Goal: Information Seeking & Learning: Learn about a topic

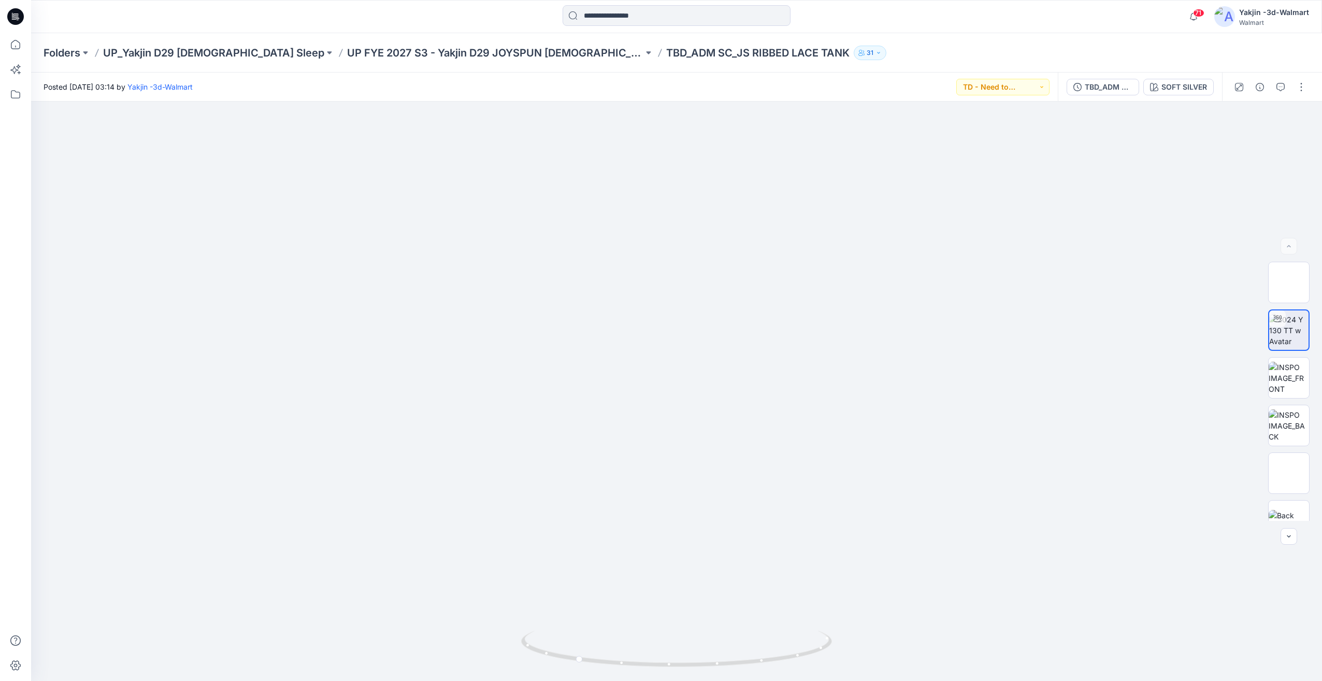
click at [480, 60] on div "Folders UP_Yakjin D29 Ladies Sleep UP FYE 2027 S3 - Yakjin D29 JOYSPUN Ladies S…" at bounding box center [676, 52] width 1291 height 39
click at [163, 58] on p "UP_Yakjin D29 [DEMOGRAPHIC_DATA] Sleep" at bounding box center [213, 53] width 221 height 15
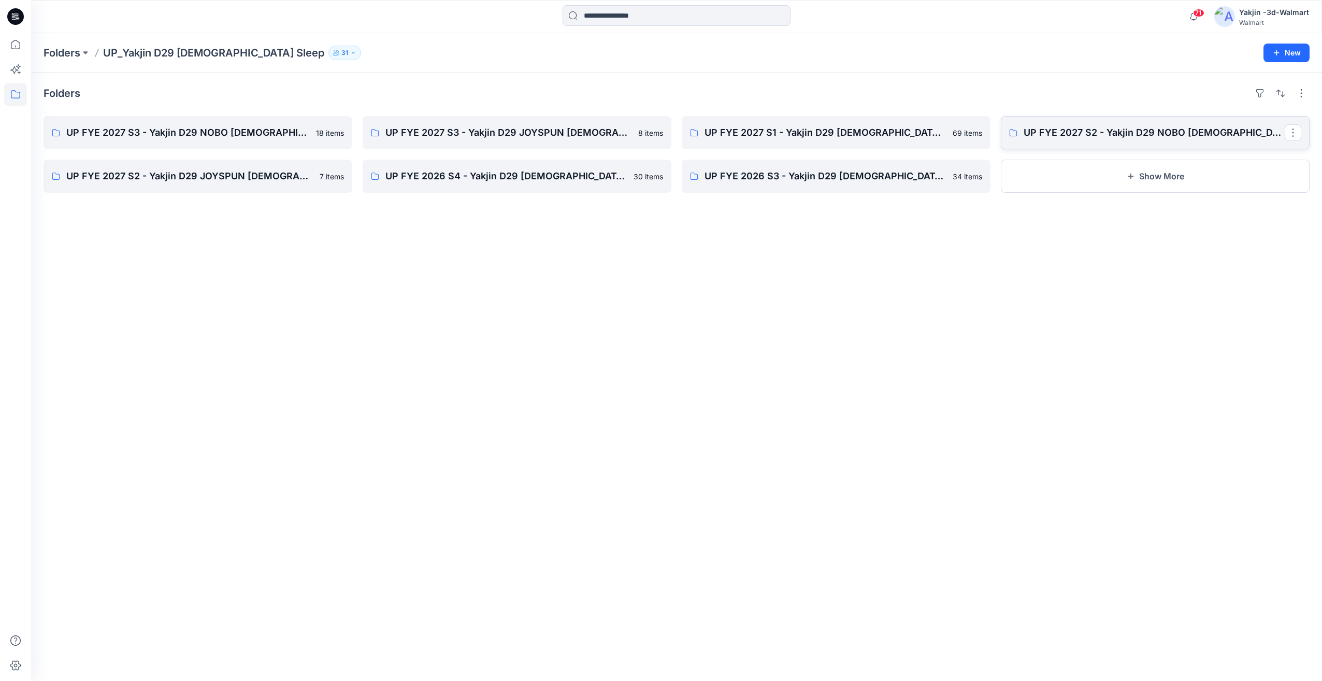
click at [1049, 138] on p "UP FYE 2027 S2 - Yakjin D29 NOBO Ladies Sleepwear" at bounding box center [1153, 132] width 261 height 15
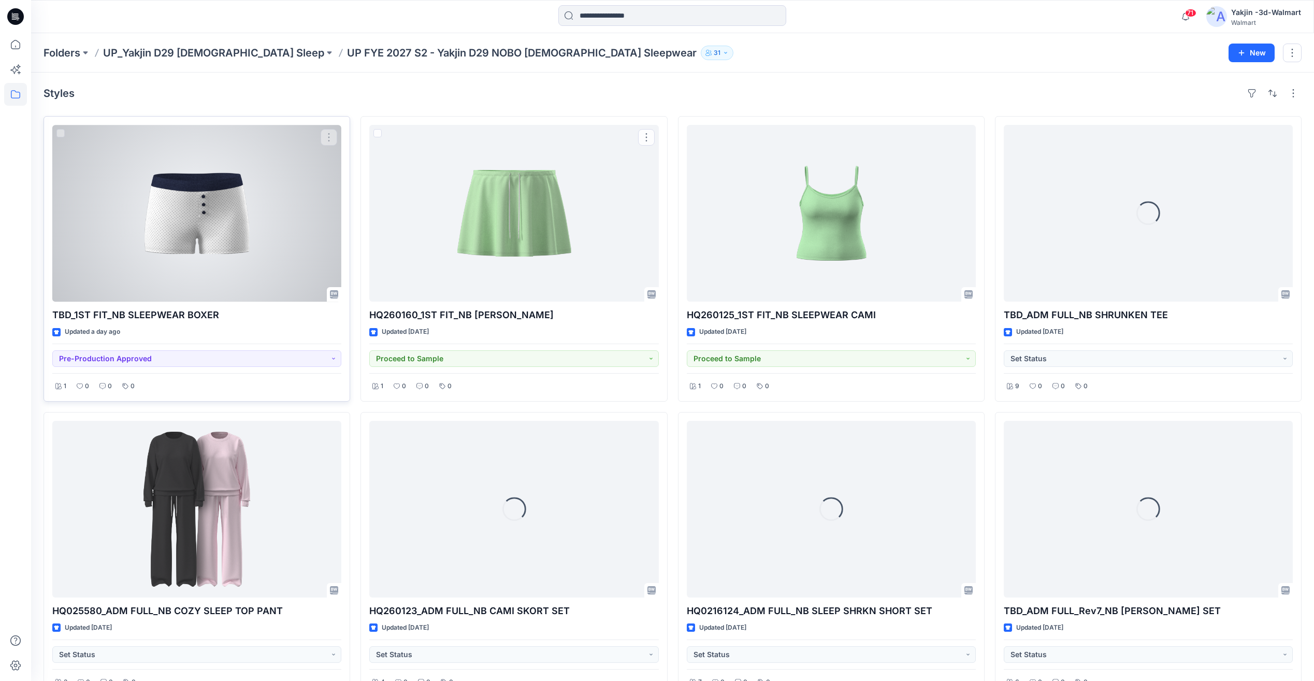
click at [189, 248] on div at bounding box center [196, 213] width 289 height 177
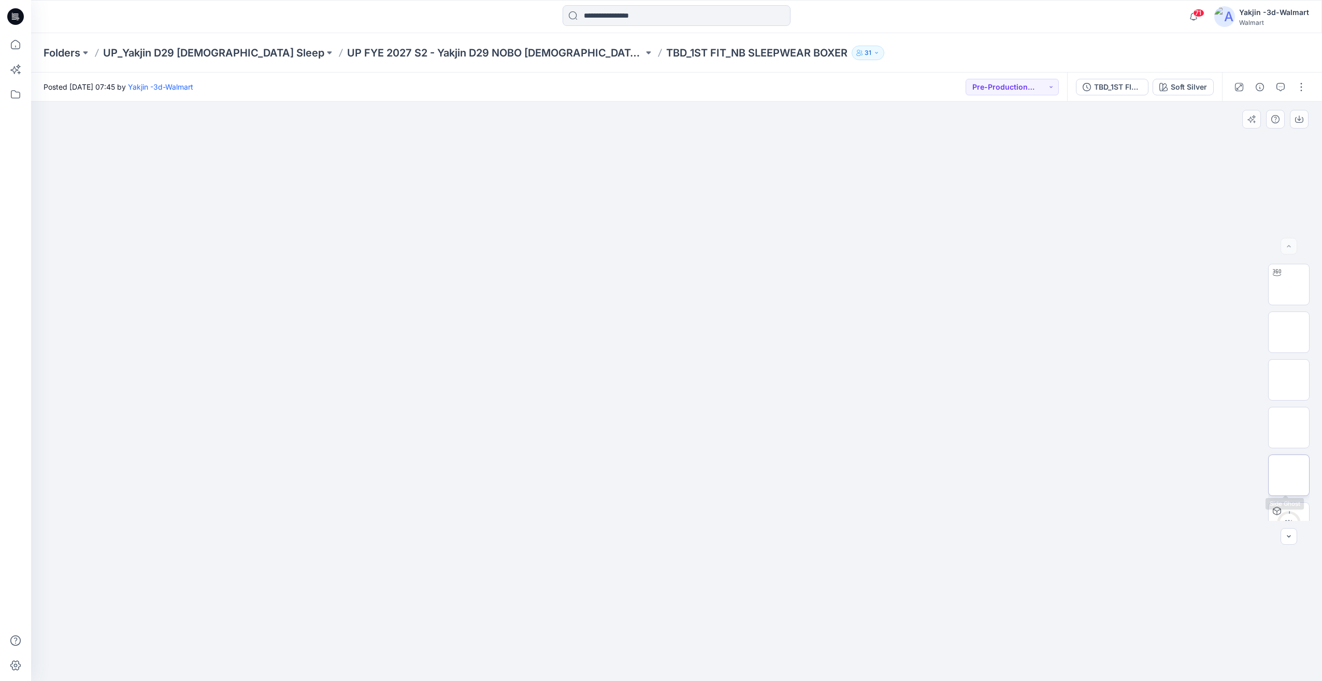
scroll to position [68, 0]
click at [1289, 357] on img at bounding box center [1289, 357] width 0 height 0
click at [1289, 262] on img at bounding box center [1289, 262] width 0 height 0
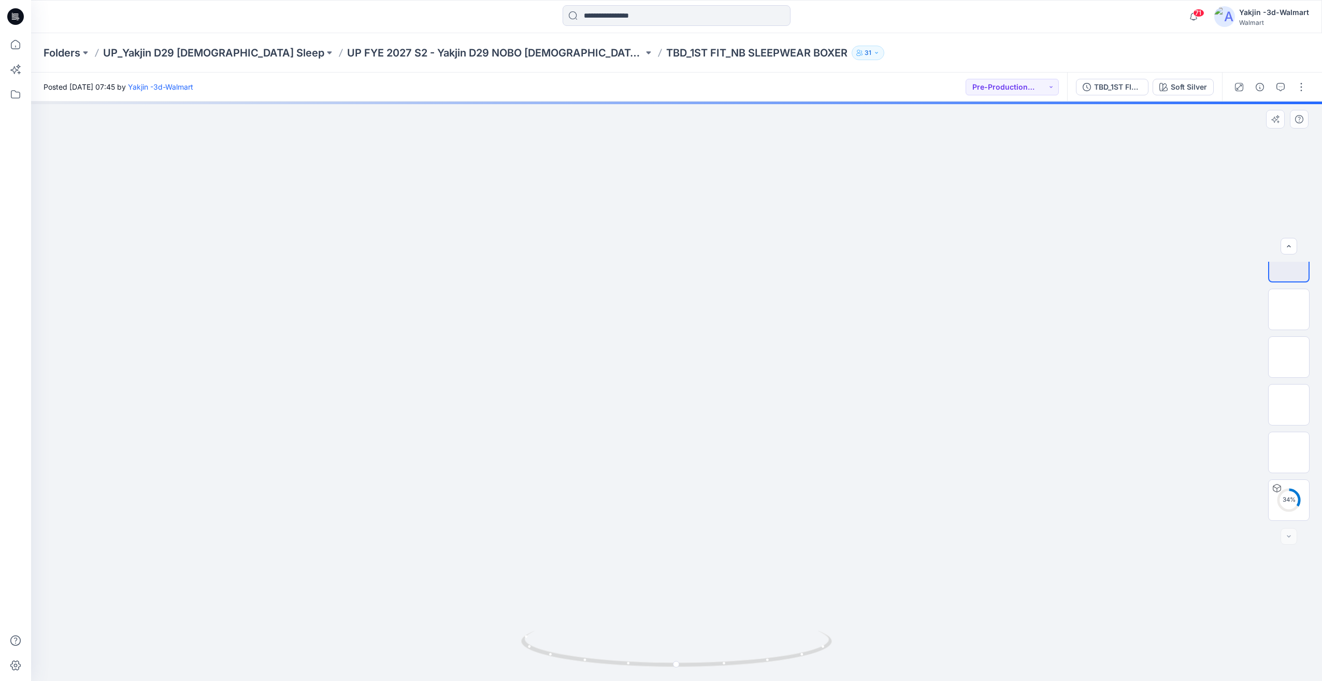
drag, startPoint x: 797, startPoint y: 439, endPoint x: 775, endPoint y: 395, distance: 49.3
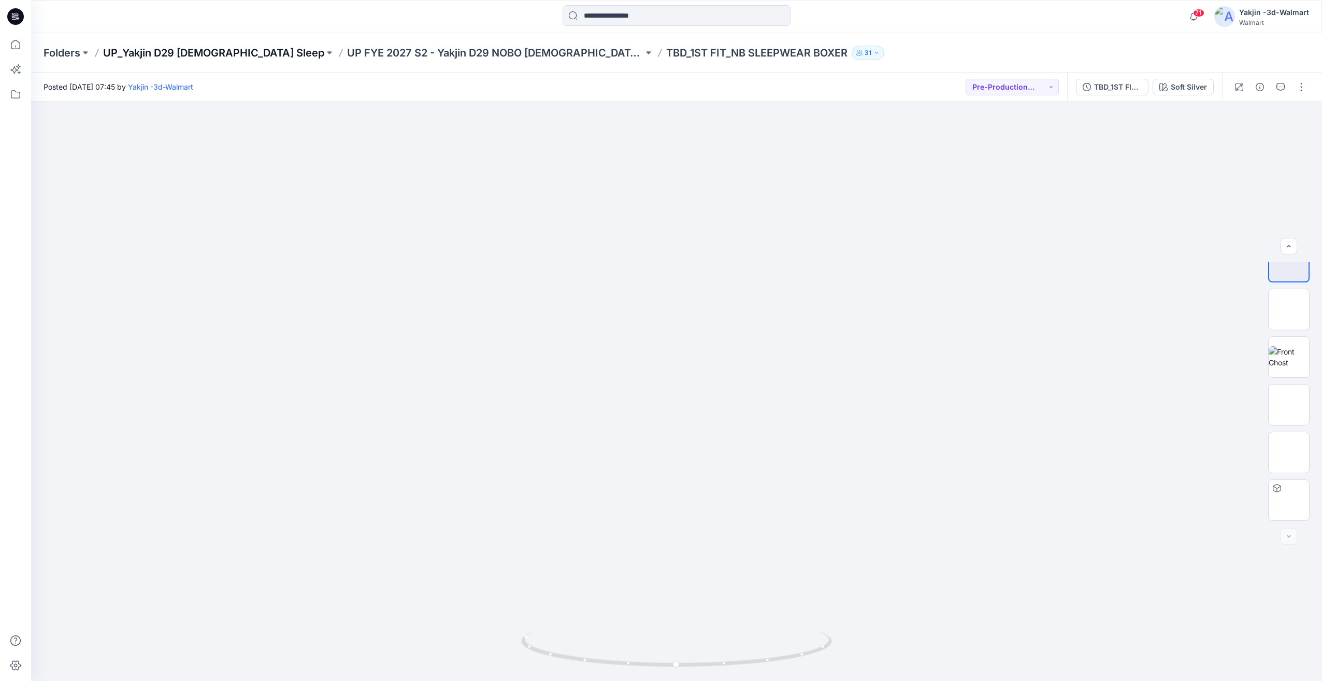
click at [206, 56] on p "UP_Yakjin D29 [DEMOGRAPHIC_DATA] Sleep" at bounding box center [213, 53] width 221 height 15
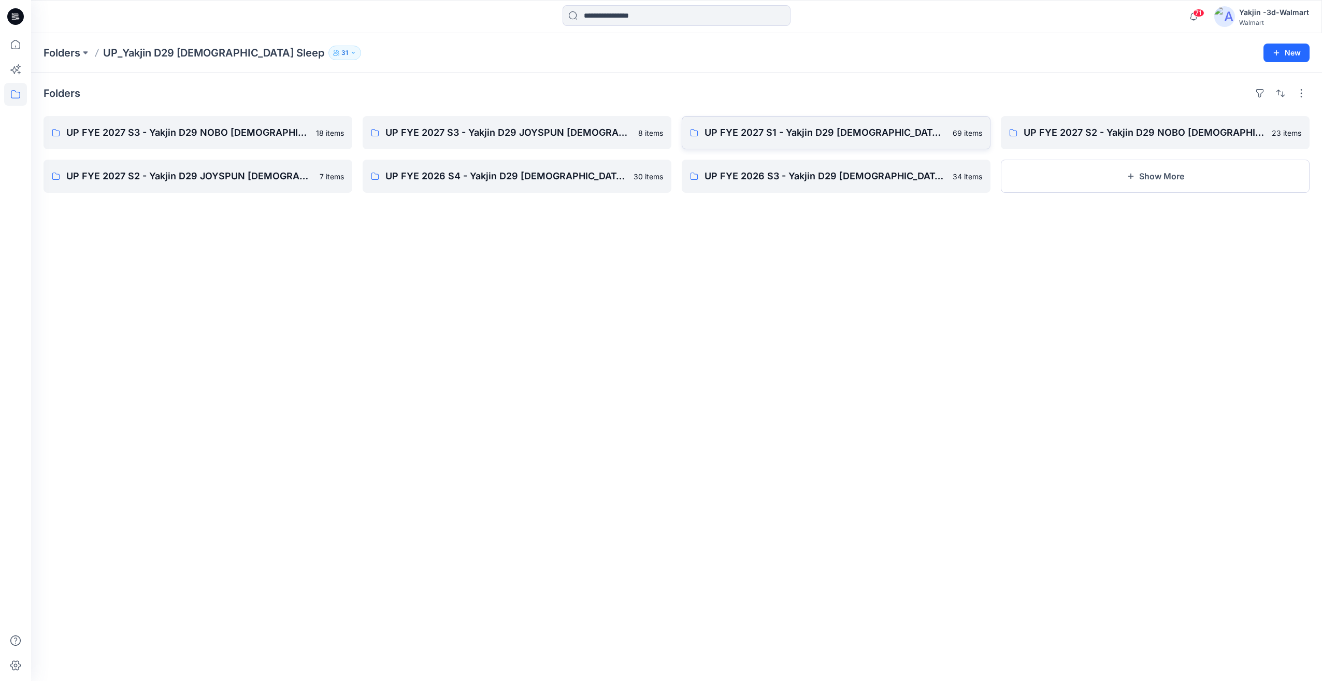
click at [805, 135] on p "UP FYE 2027 S1 - Yakjin D29 [DEMOGRAPHIC_DATA] Sleepwear" at bounding box center [825, 132] width 242 height 15
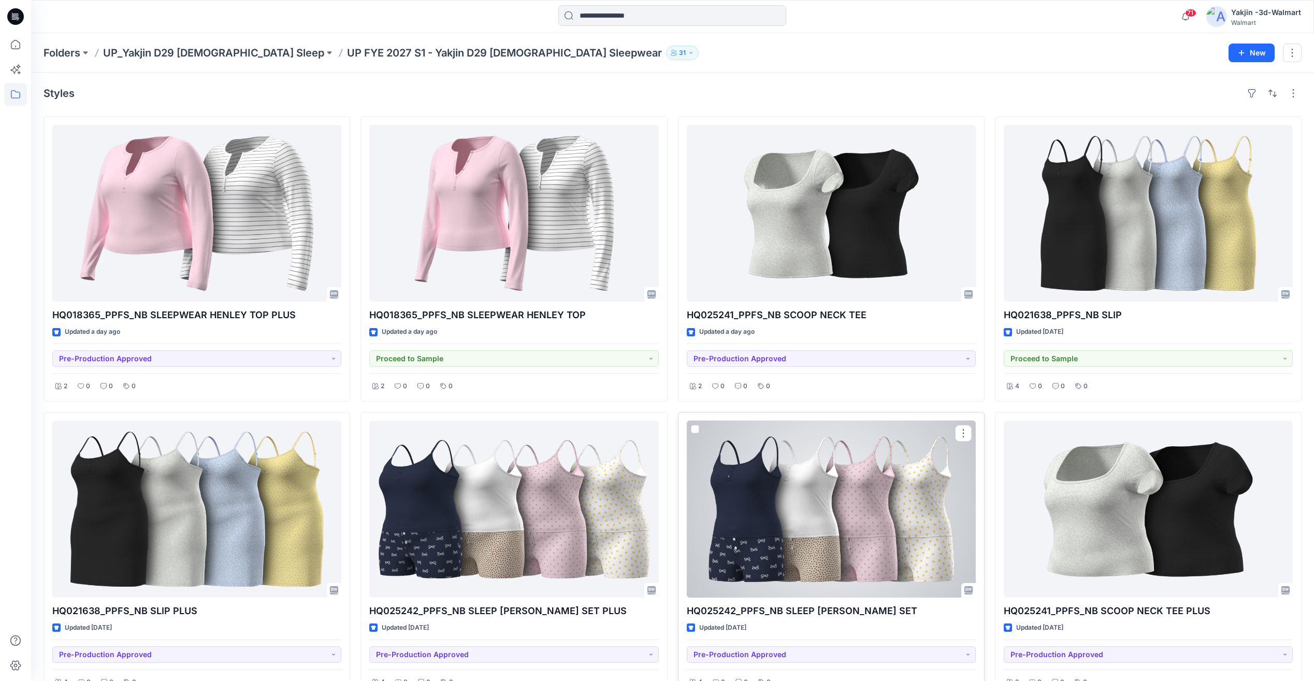
click at [828, 511] on div at bounding box center [831, 509] width 289 height 177
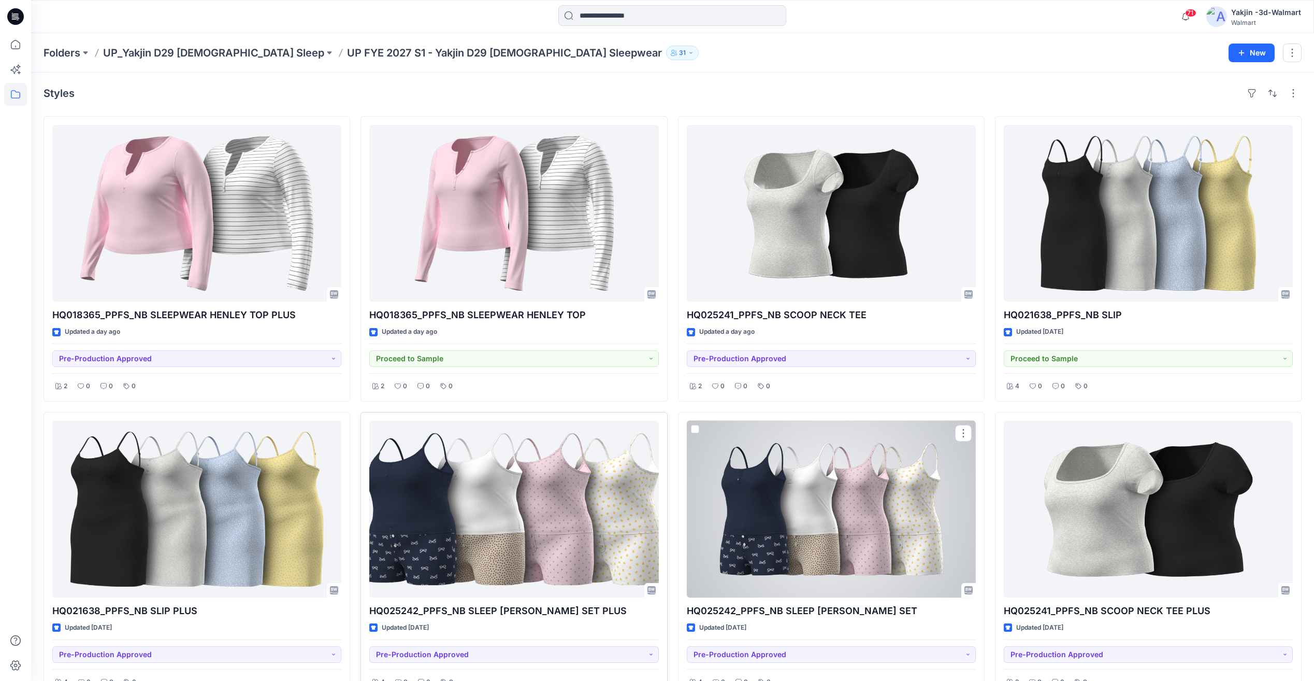
click at [491, 526] on div at bounding box center [513, 509] width 289 height 177
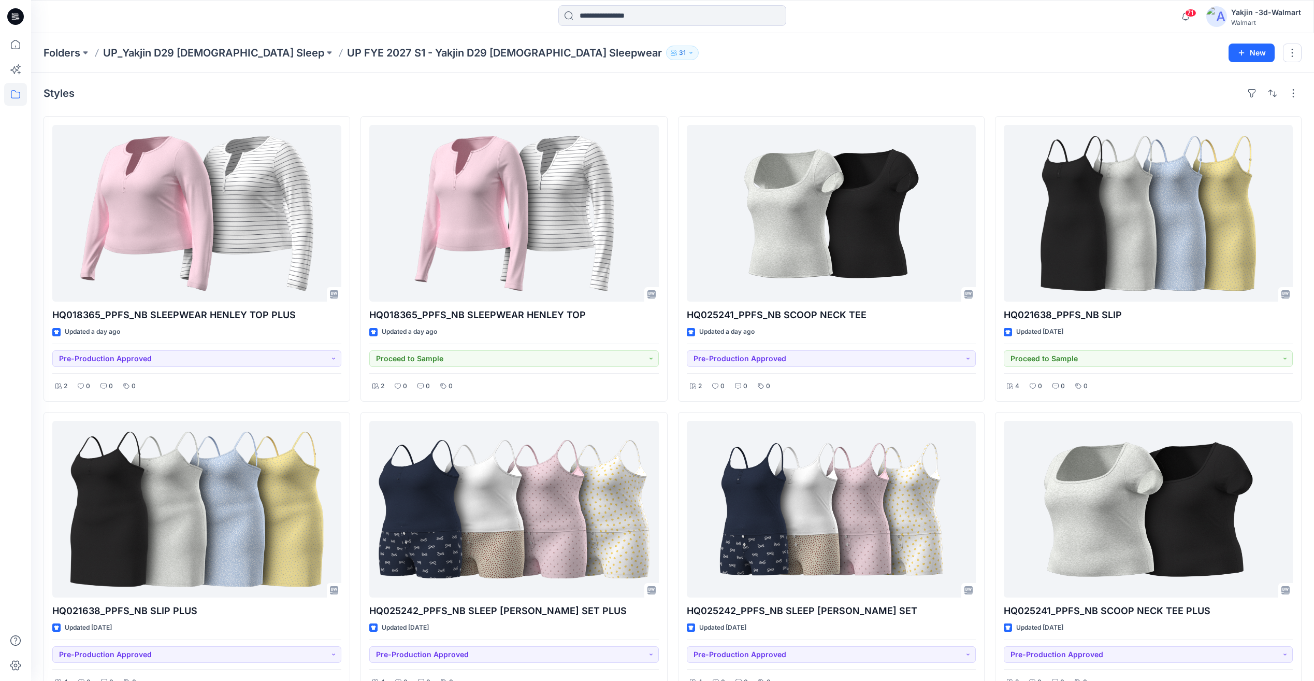
click at [215, 56] on p "UP_Yakjin D29 [DEMOGRAPHIC_DATA] Sleep" at bounding box center [213, 53] width 221 height 15
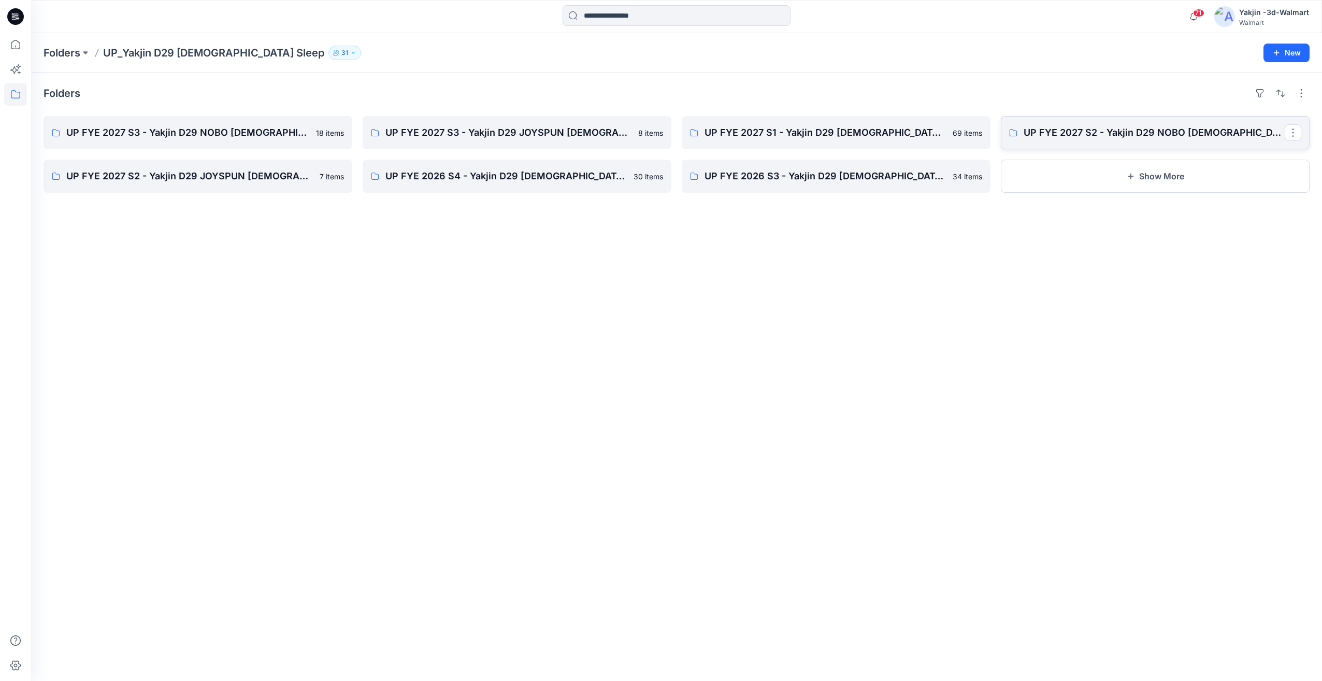
click at [1088, 140] on link "UP FYE 2027 S2 - Yakjin D29 NOBO Ladies Sleepwear" at bounding box center [1155, 132] width 309 height 33
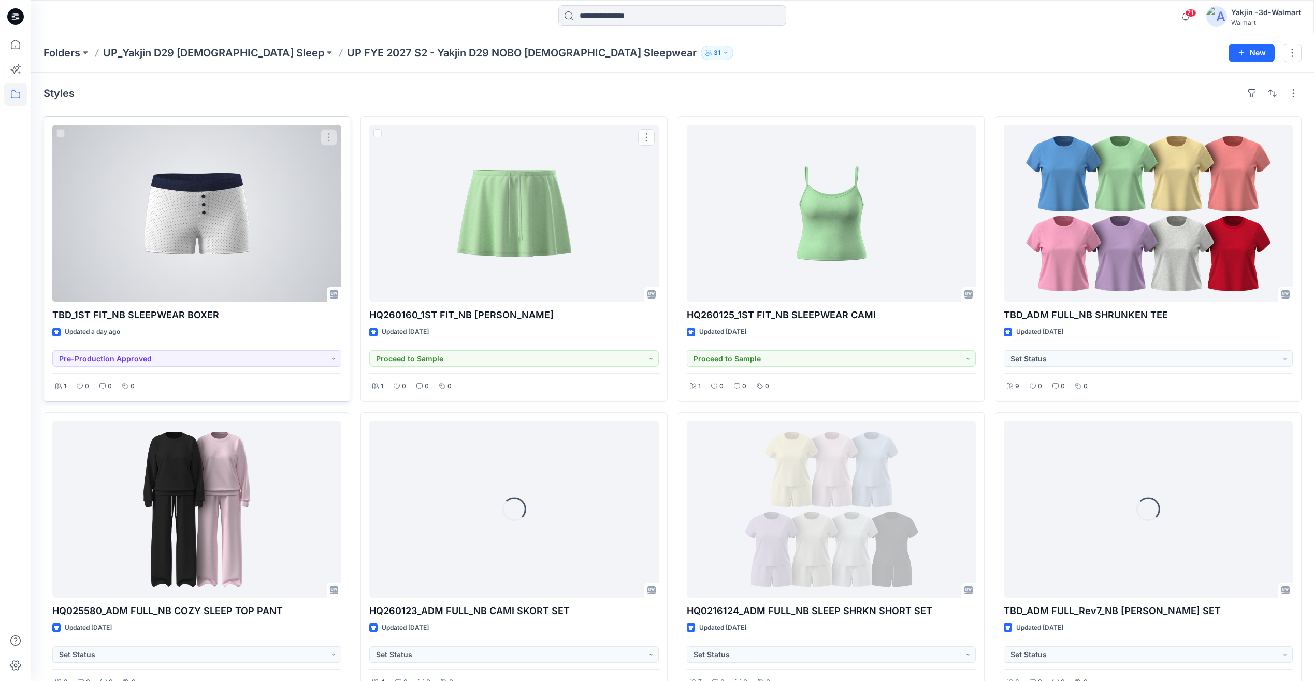
click at [228, 230] on div at bounding box center [196, 213] width 289 height 177
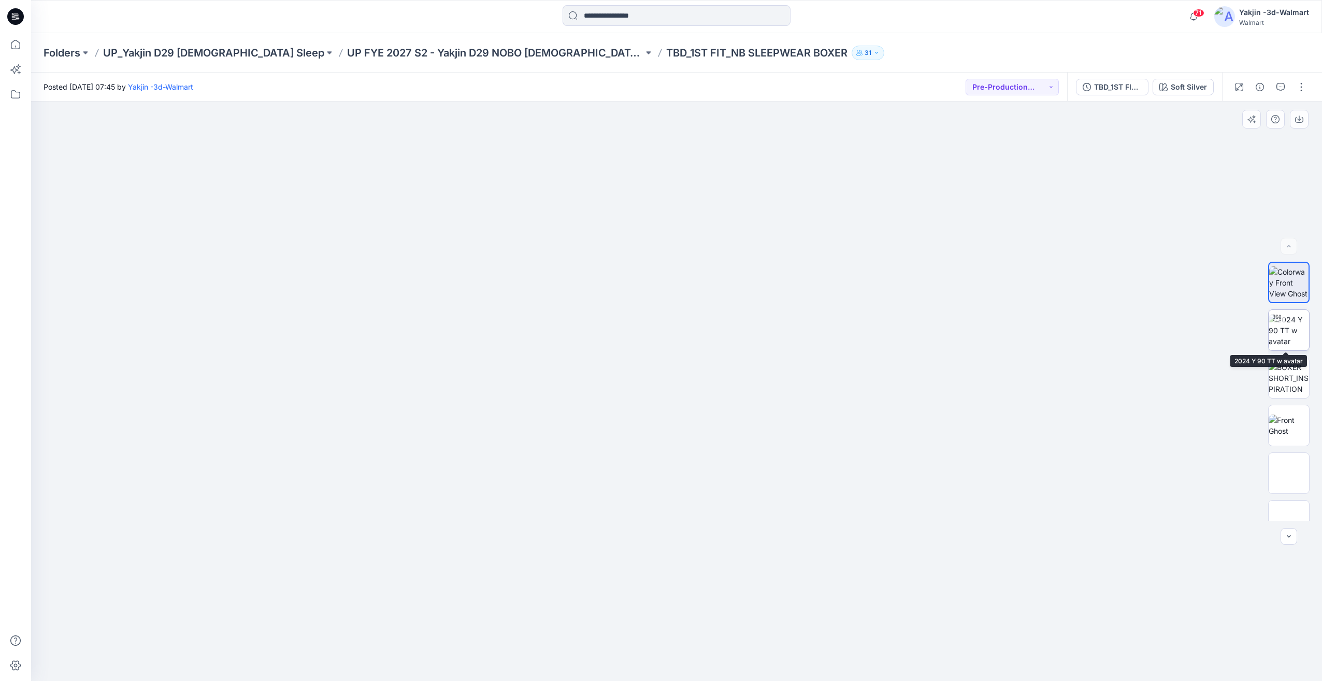
click at [1298, 346] on img at bounding box center [1288, 330] width 40 height 33
drag, startPoint x: 758, startPoint y: 438, endPoint x: 758, endPoint y: 359, distance: 78.2
drag, startPoint x: 795, startPoint y: 370, endPoint x: 769, endPoint y: 368, distance: 26.0
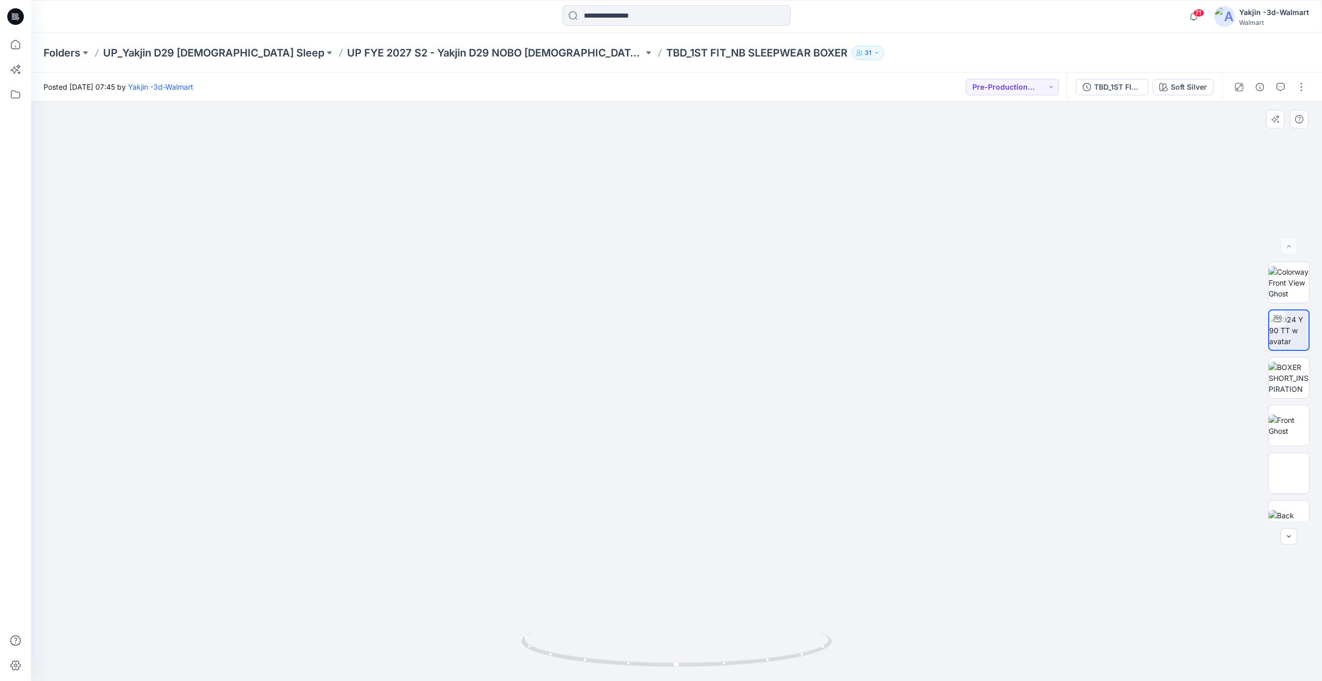
click at [851, 400] on img at bounding box center [641, 37] width 1838 height 1288
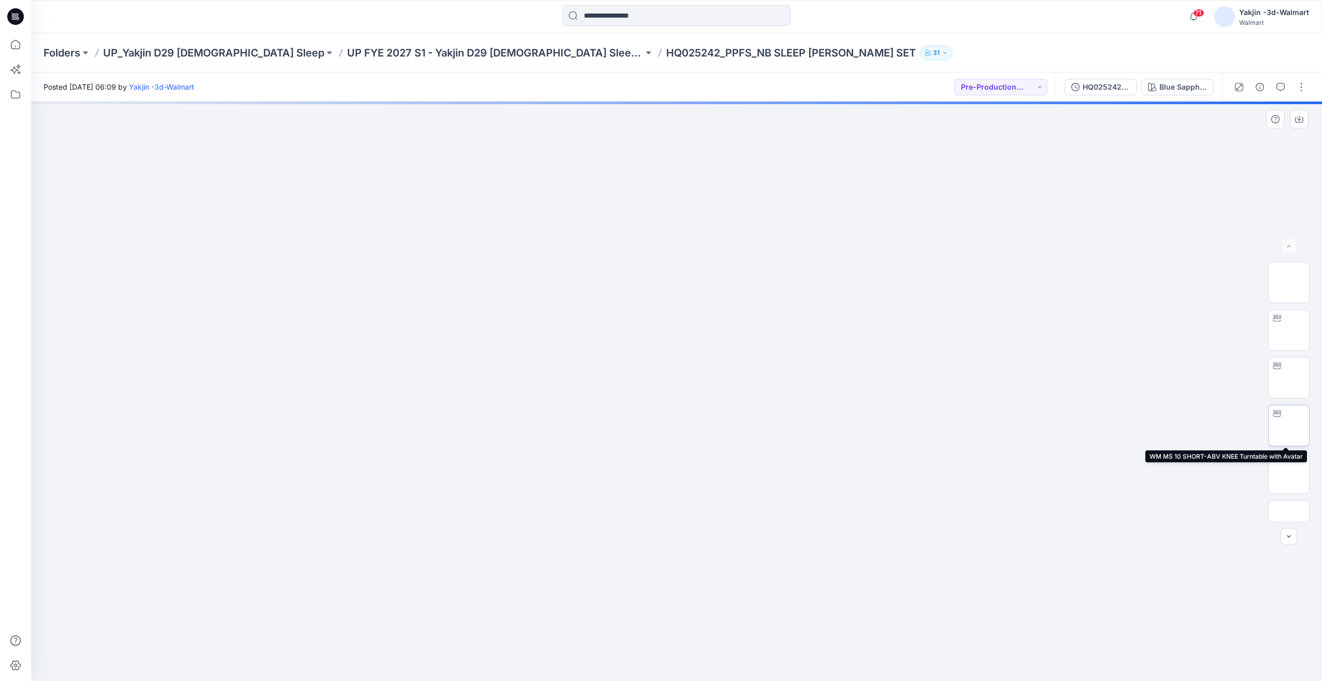
click at [1289, 425] on img at bounding box center [1289, 425] width 0 height 0
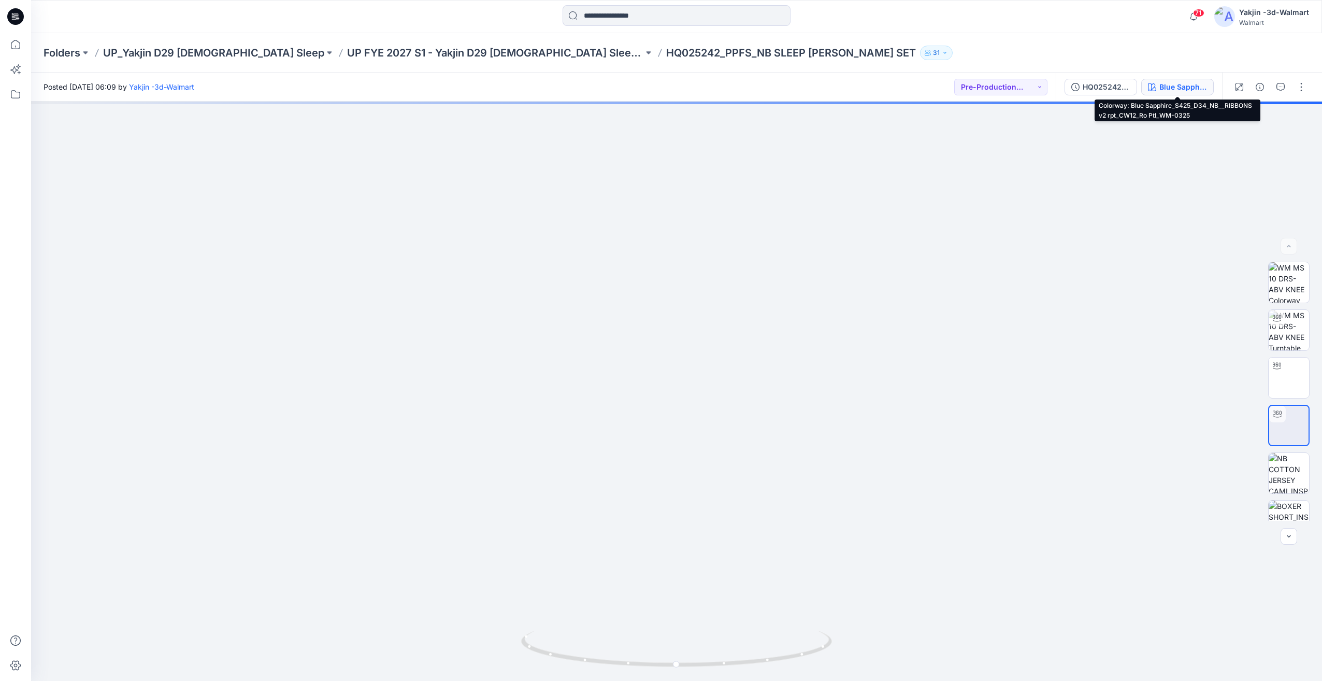
click at [1176, 95] on button "Blue Sapphire_S425_D34_NB__RIBBONS v2 rpt_CW12_Ro Ptl_WM-0325" at bounding box center [1177, 87] width 73 height 17
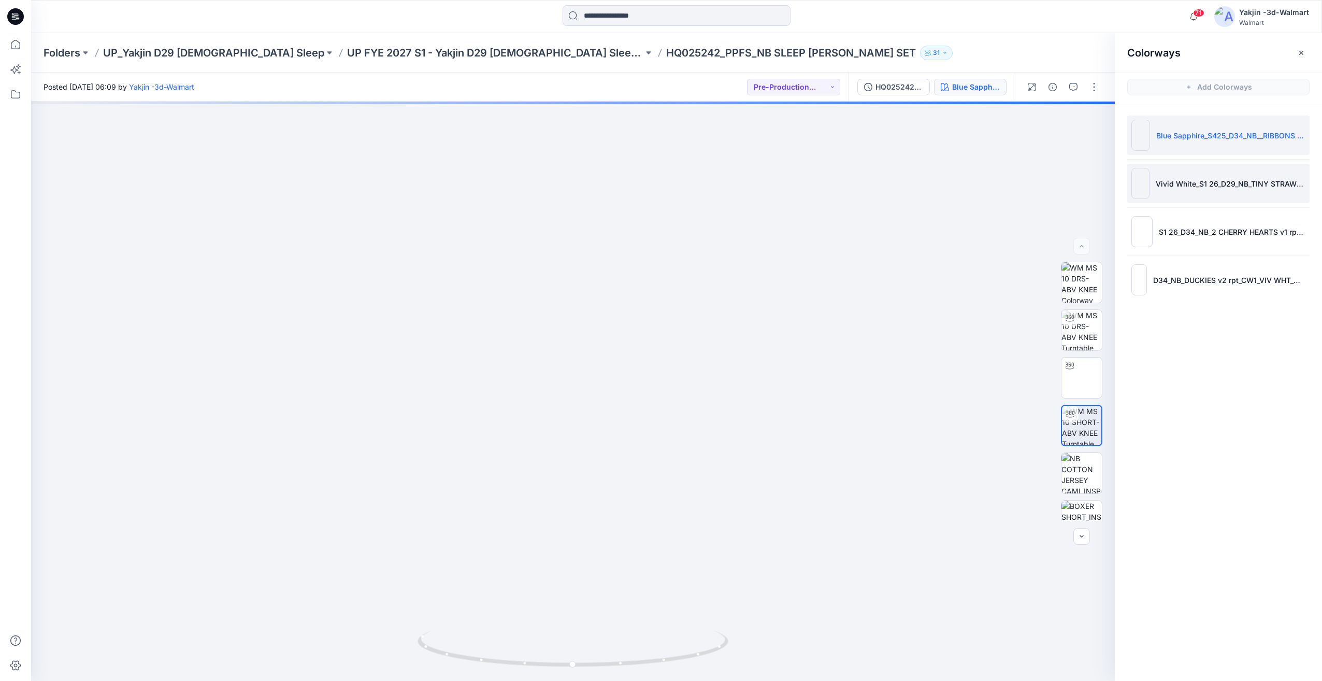
click at [1192, 195] on li "Vivid White_S1 26_D29_NB_TINY STRAWBERRY v1 rpt_CW13_LGT BIR_WM" at bounding box center [1218, 183] width 182 height 39
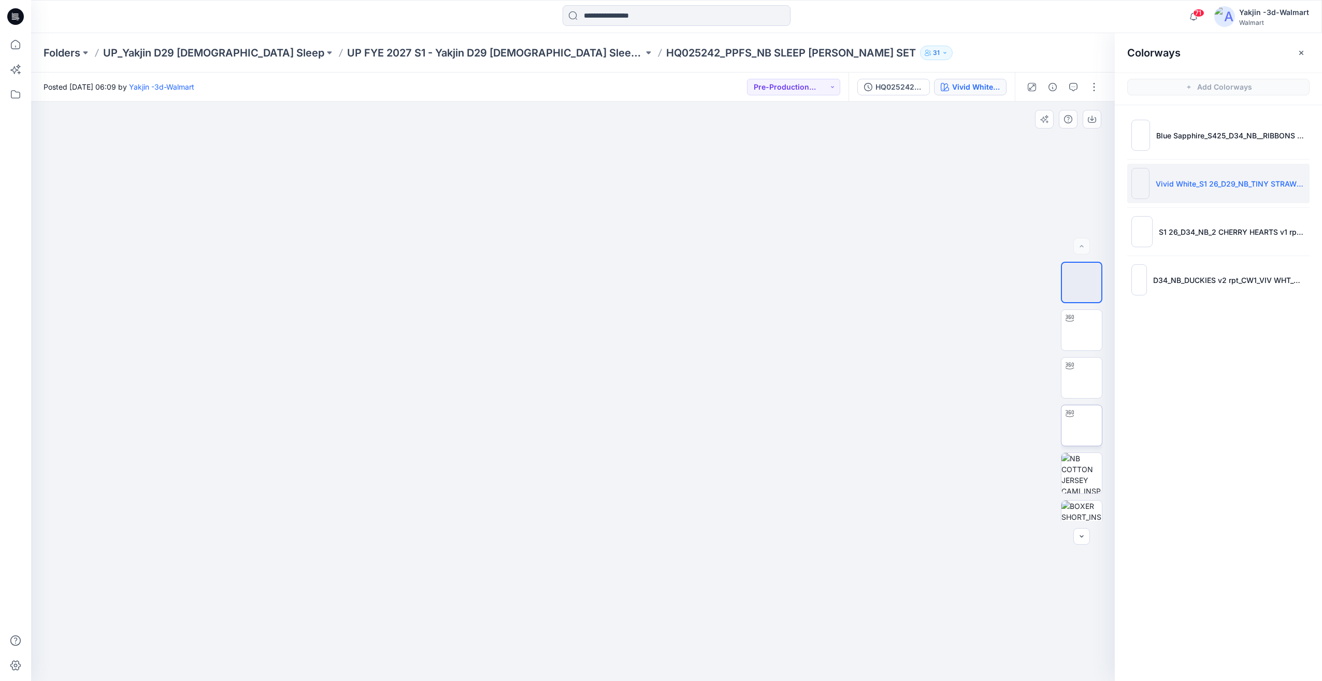
click at [1081, 425] on img at bounding box center [1081, 425] width 0 height 0
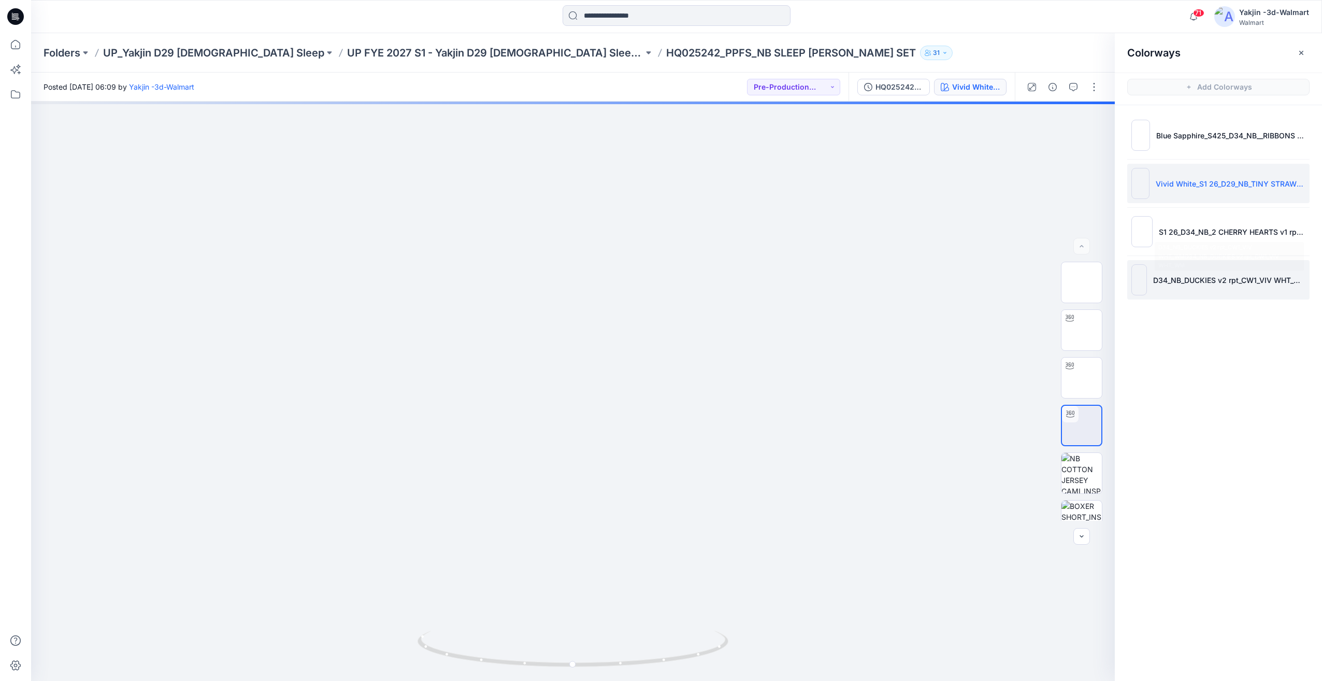
click at [1222, 295] on li "D34_NB_DUCKIES v2 rpt_CW1_VIV WHT_WMD34_NB_DUCKIES v2 rpt_CW1_VIV WHT_WM" at bounding box center [1218, 279] width 182 height 39
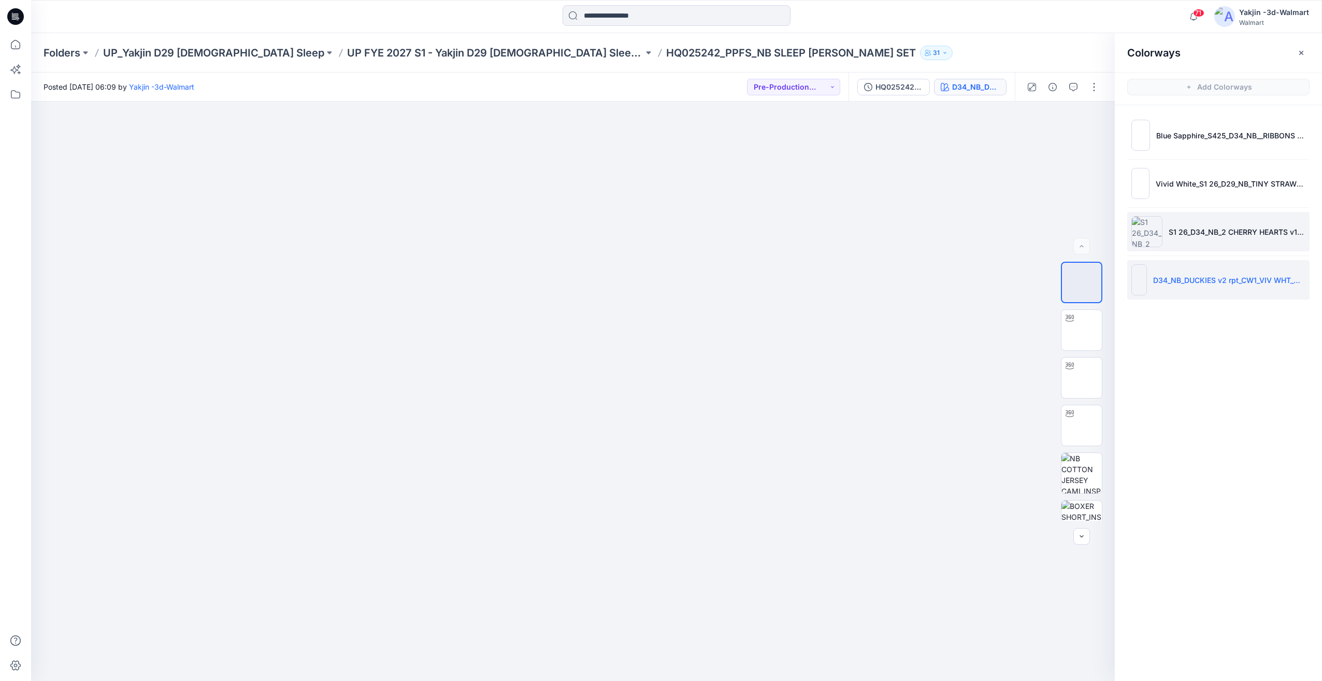
click at [1215, 223] on li "S1 26_D34_NB_2 CHERRY HEARTS v1 rpt_CW3_DEL PINK_WM" at bounding box center [1218, 231] width 182 height 39
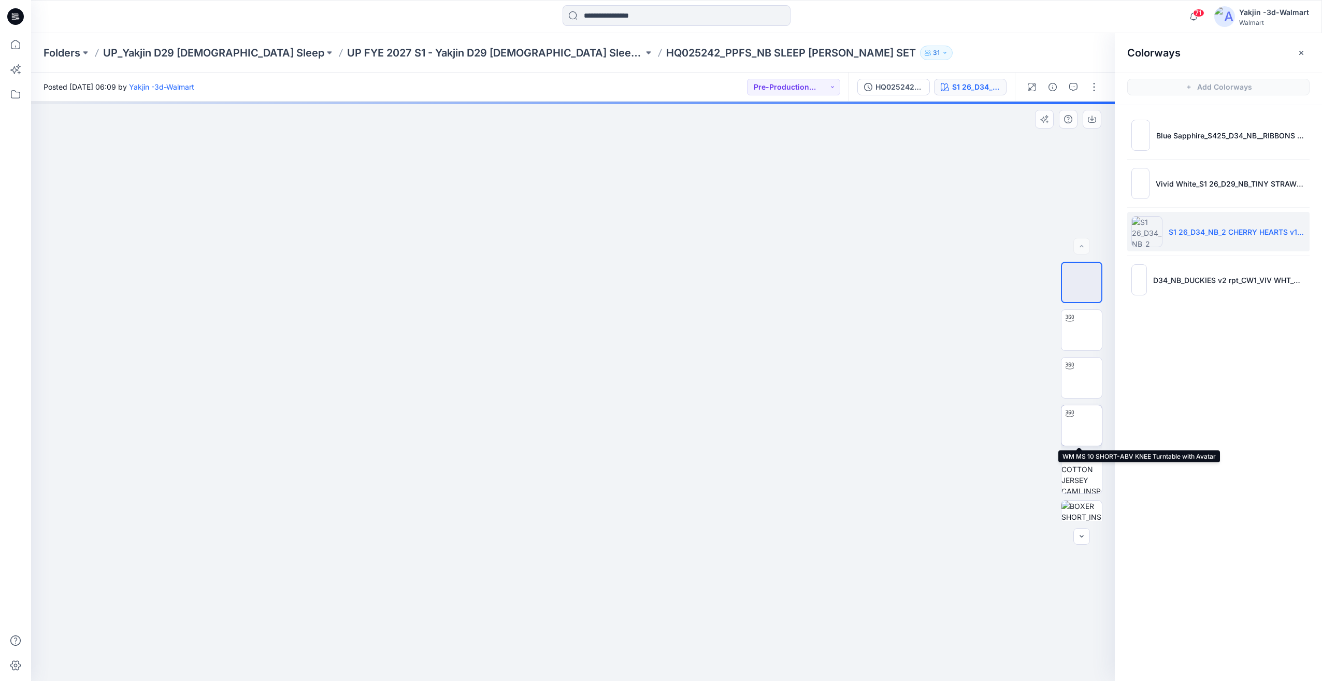
click at [1081, 425] on img at bounding box center [1081, 425] width 0 height 0
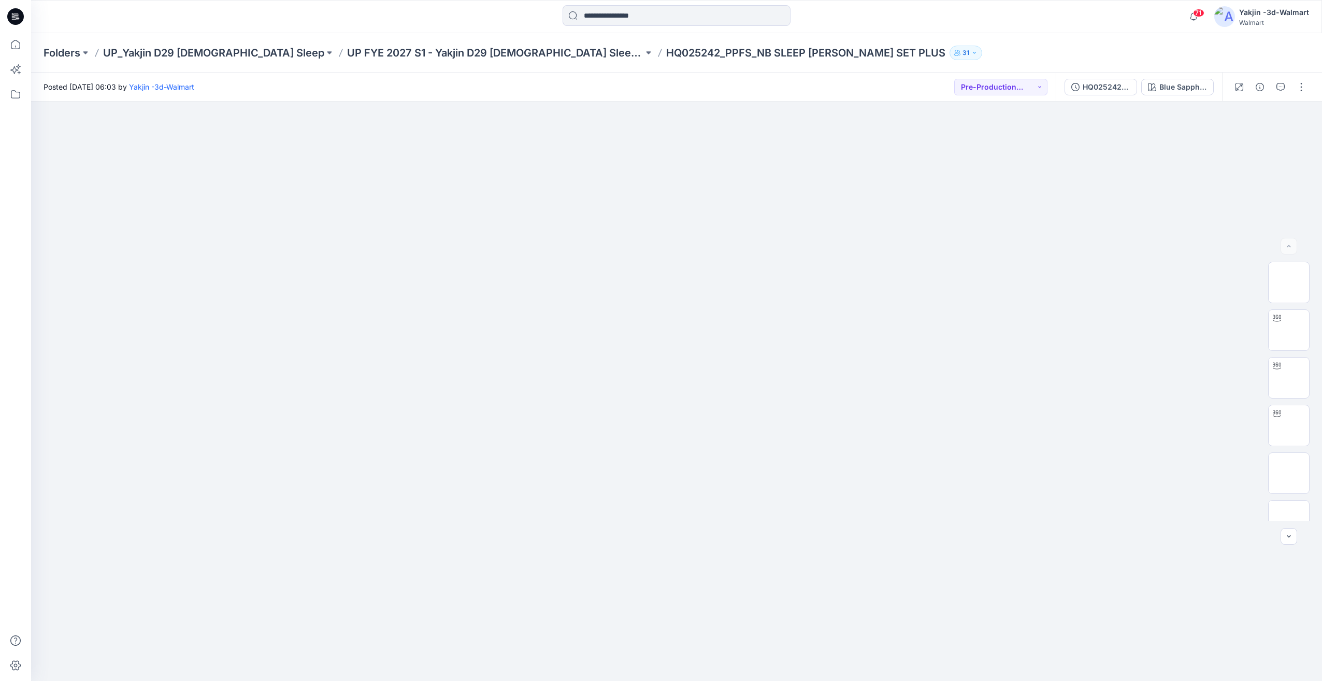
click at [1168, 98] on div "HQ025242_PPFS_NB SLEEP [PERSON_NAME] SET PLUS Blue Sapphire_S425_D34_NB__RIBBON…" at bounding box center [1139, 87] width 166 height 29
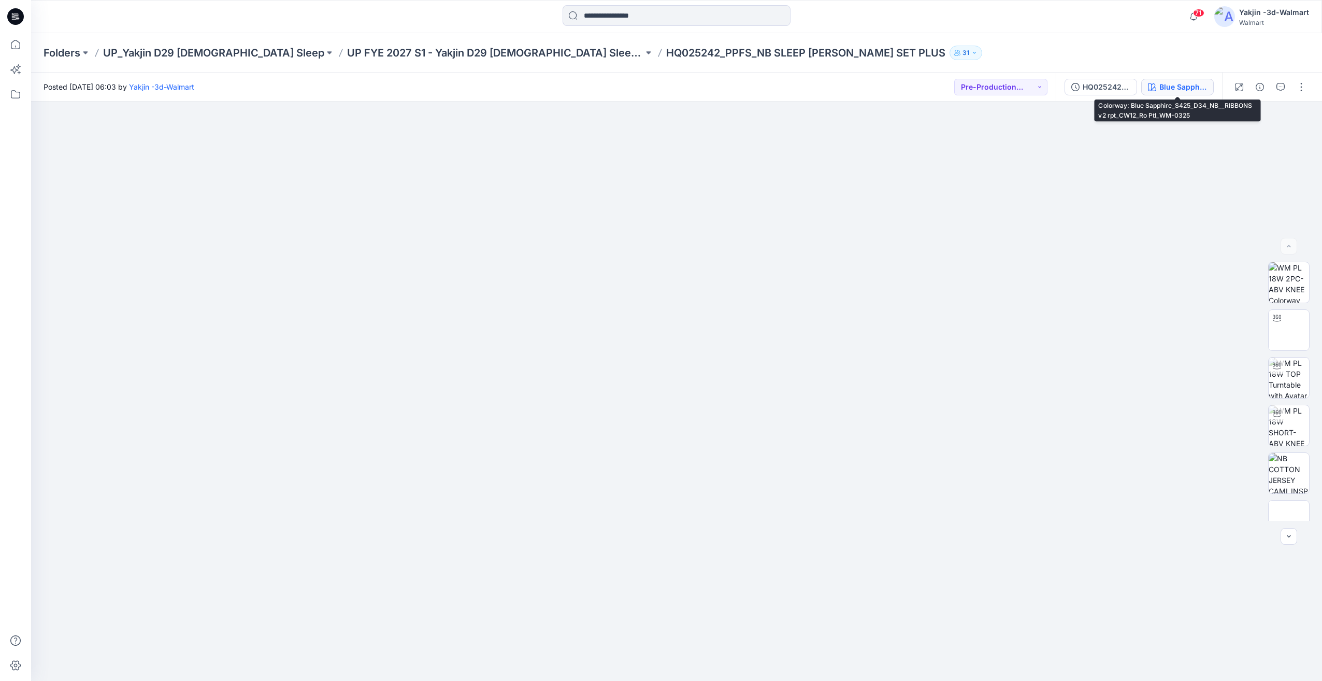
click at [1176, 85] on div "Blue Sapphire_S425_D34_NB__RIBBONS v2 rpt_CW12_Ro Ptl_WM-0325" at bounding box center [1183, 86] width 48 height 11
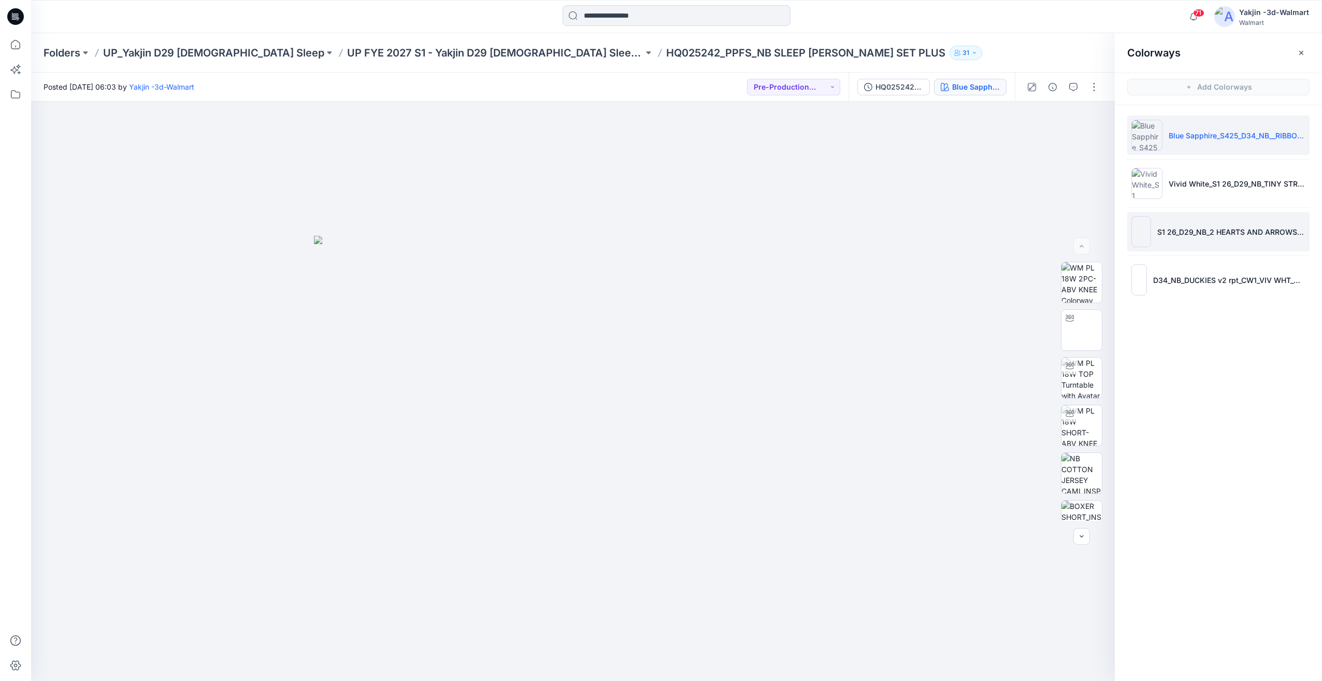
click at [1226, 226] on p "S1 26_D29_NB_2 HEARTS AND ARROWS v2 rpt_CW1_VIV WHT_WM" at bounding box center [1231, 231] width 148 height 11
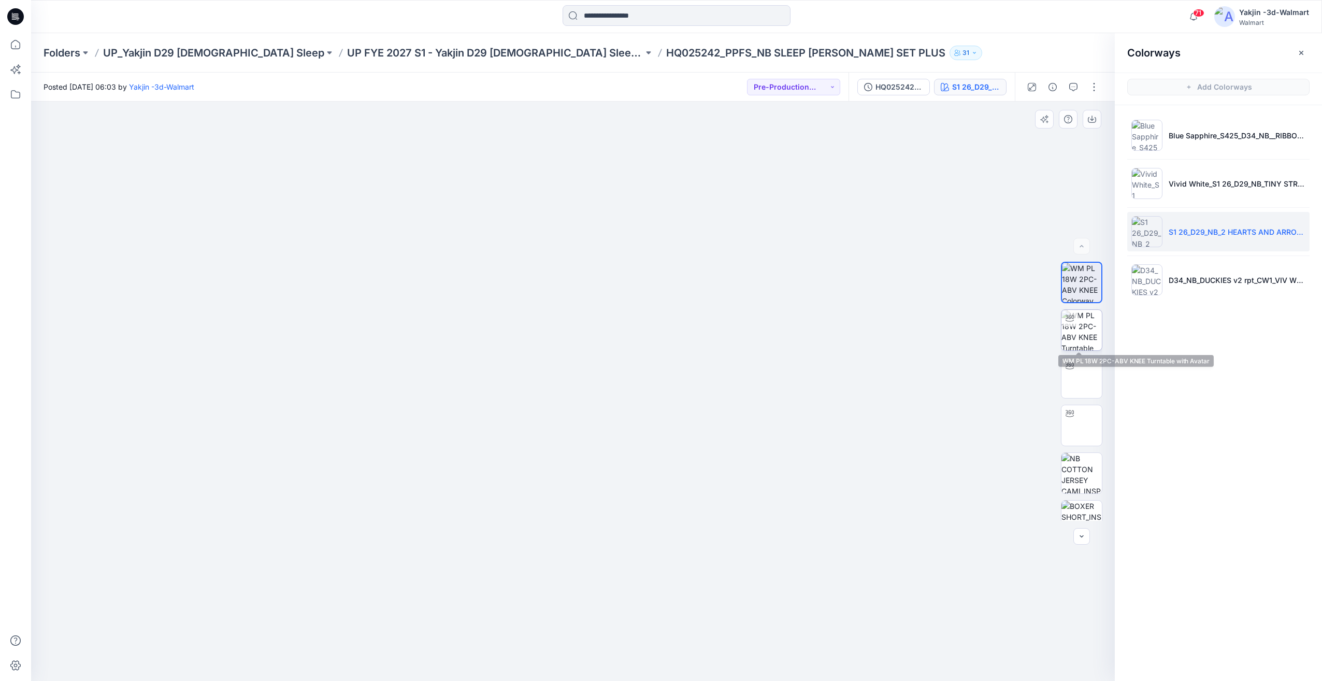
click at [1087, 337] on img at bounding box center [1081, 330] width 40 height 40
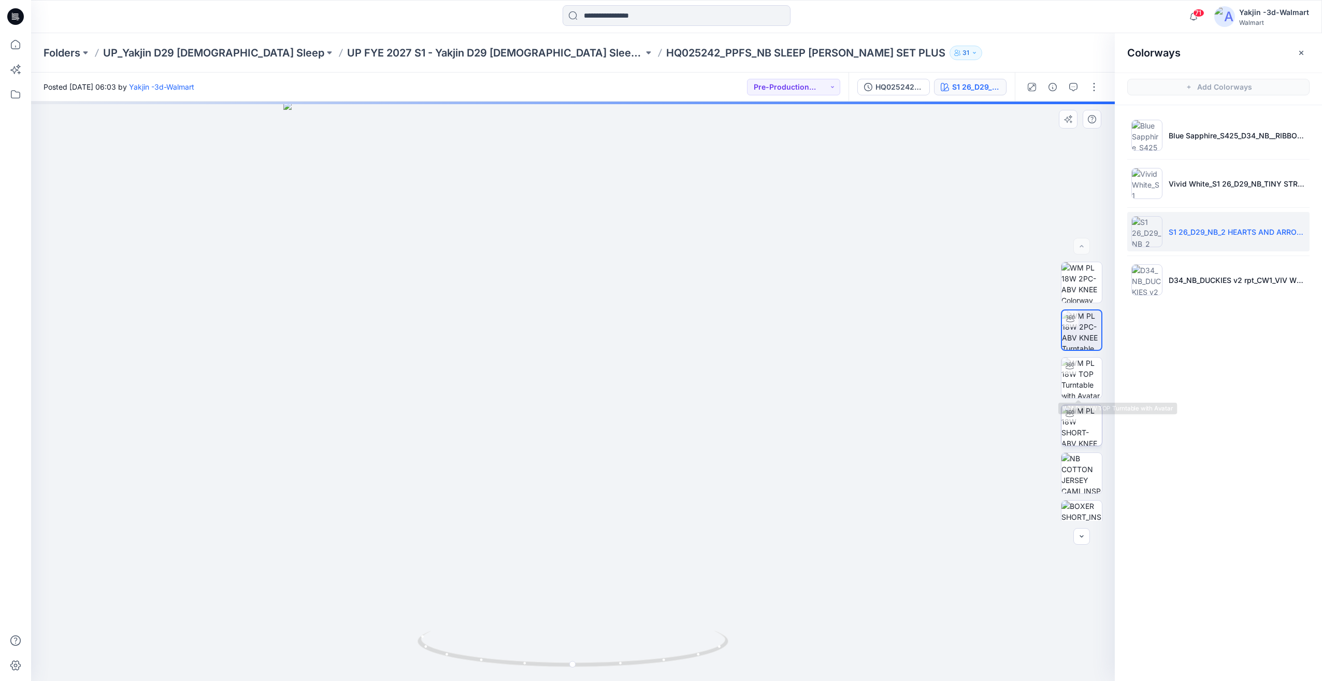
click at [1080, 414] on img at bounding box center [1081, 425] width 40 height 40
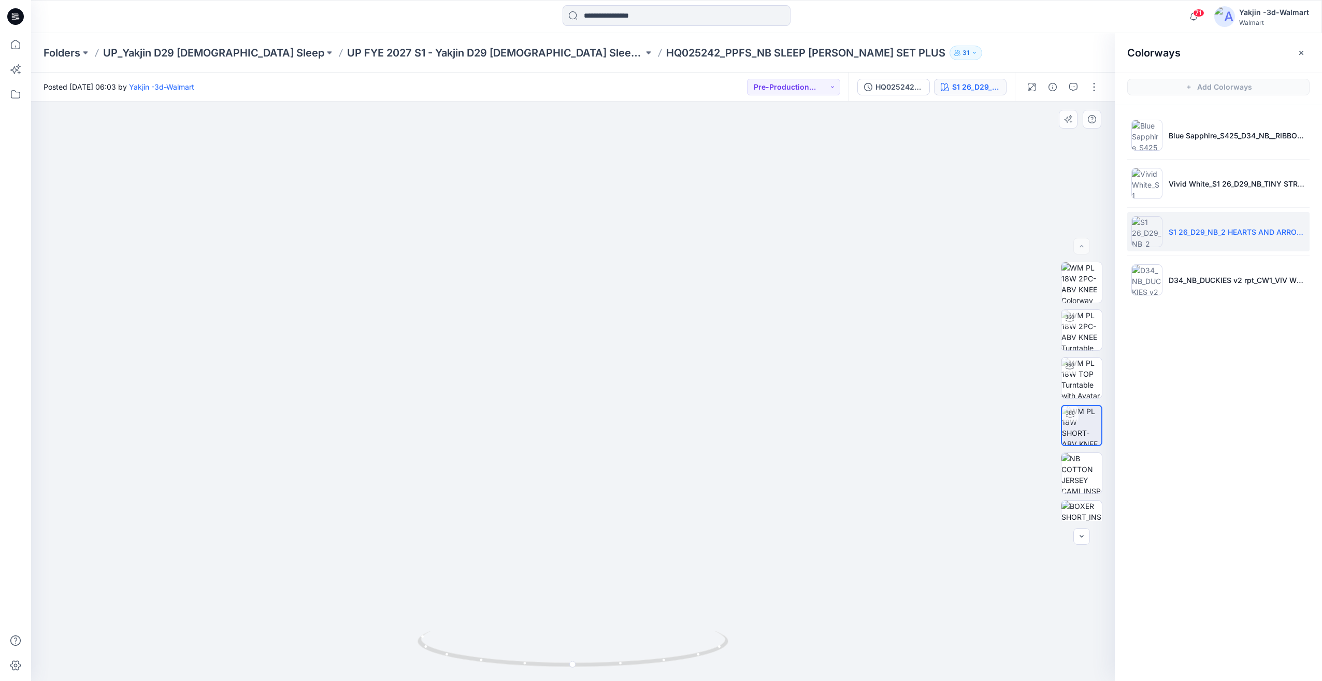
drag, startPoint x: 621, startPoint y: 488, endPoint x: 614, endPoint y: 425, distance: 63.6
click at [614, 425] on img at bounding box center [573, 293] width 846 height 776
drag, startPoint x: 617, startPoint y: 287, endPoint x: 615, endPoint y: 302, distance: 14.6
click at [615, 303] on img at bounding box center [573, 300] width 846 height 759
